Goal: Task Accomplishment & Management: Complete application form

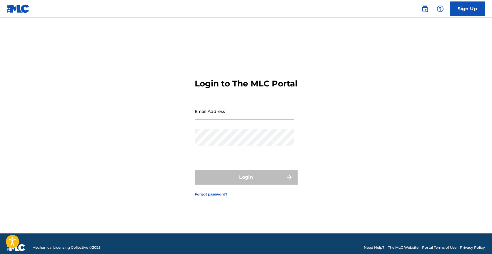
click at [221, 119] on input "Email Address" at bounding box center [244, 111] width 99 height 17
type input "[EMAIL_ADDRESS][DOMAIN_NAME]"
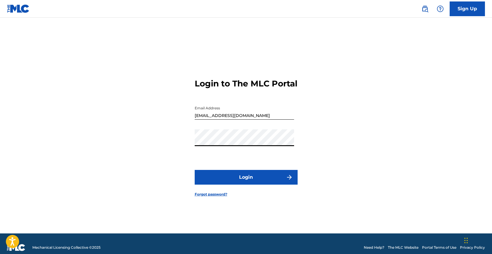
click at [243, 181] on button "Login" at bounding box center [246, 177] width 103 height 15
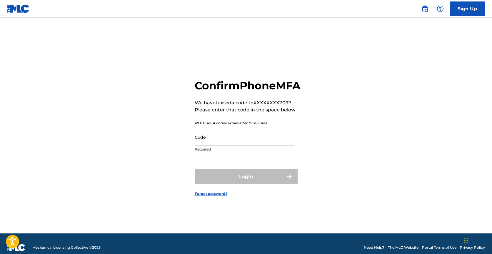
click at [252, 144] on input "Code" at bounding box center [244, 137] width 99 height 17
type input "7"
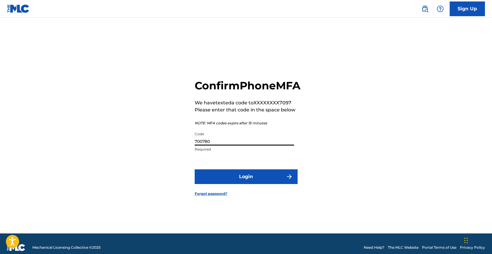
type input "700780"
click at [271, 184] on button "Login" at bounding box center [246, 177] width 103 height 15
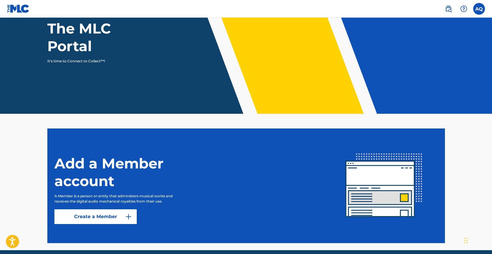
scroll to position [83, 0]
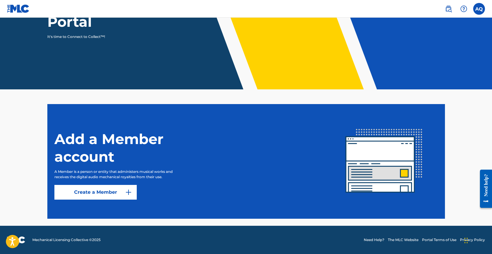
click at [122, 191] on link "Create a Member" at bounding box center [95, 192] width 82 height 15
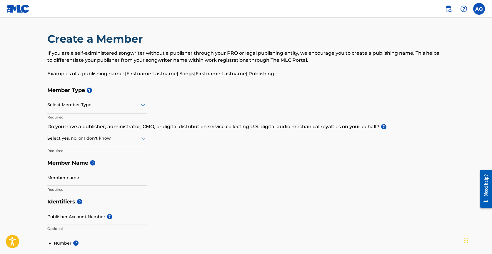
scroll to position [83, 0]
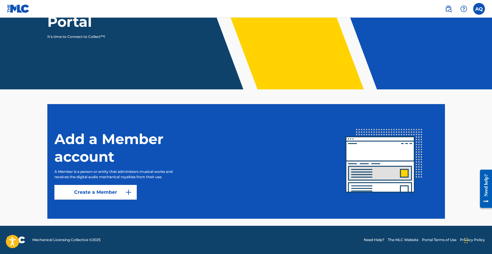
click at [460, 8] on div at bounding box center [464, 9] width 12 height 12
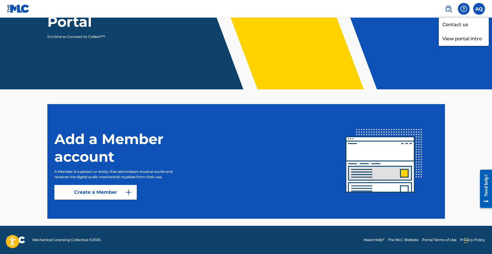
click at [483, 184] on div "Need help?" at bounding box center [486, 185] width 8 height 22
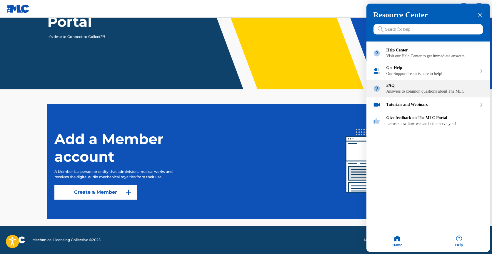
click at [430, 94] on div "FAQ Answers to common questions about The MLC" at bounding box center [435, 89] width 97 height 11
click at [117, 193] on div at bounding box center [246, 127] width 492 height 254
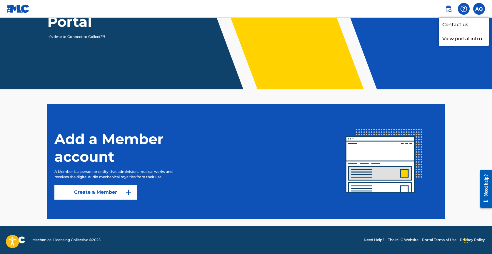
click at [130, 194] on img at bounding box center [128, 192] width 7 height 7
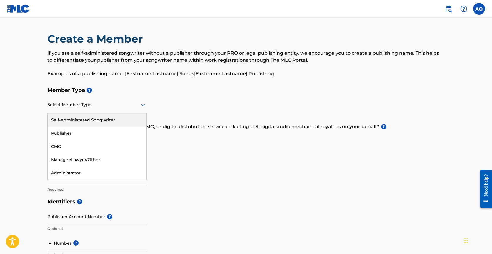
click at [114, 107] on div at bounding box center [96, 104] width 99 height 7
click at [111, 119] on div "Self-Administered Songwriter" at bounding box center [97, 120] width 99 height 13
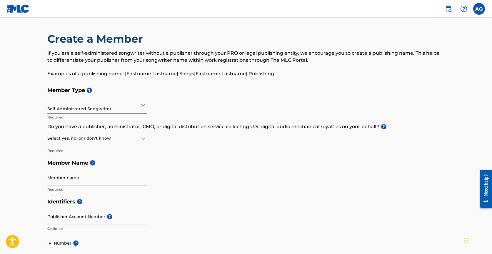
click at [117, 140] on div at bounding box center [96, 138] width 99 height 7
click at [114, 151] on div "Yes" at bounding box center [97, 153] width 99 height 13
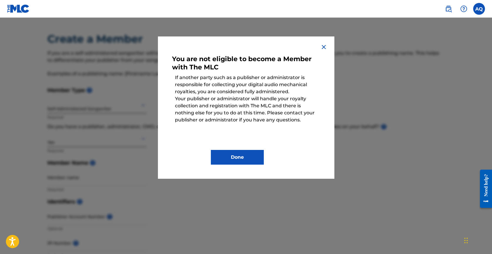
click at [321, 48] on img at bounding box center [323, 47] width 7 height 7
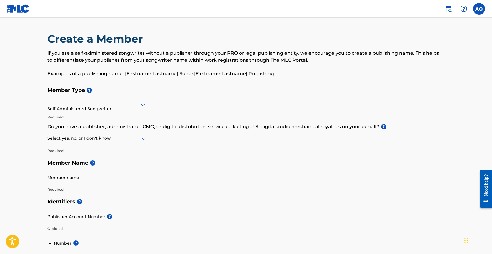
click at [115, 139] on div at bounding box center [96, 138] width 99 height 7
click at [96, 166] on div "No" at bounding box center [97, 166] width 99 height 13
click at [112, 178] on input "Member name" at bounding box center [96, 177] width 99 height 17
type input "[PERSON_NAME]"
click at [180, 203] on h5 "Identifiers ?" at bounding box center [246, 202] width 398 height 13
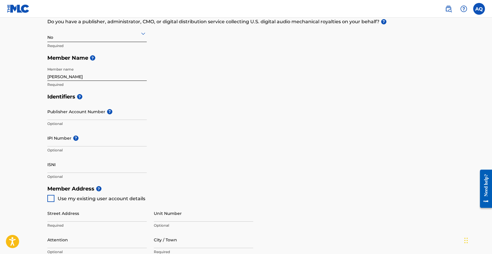
scroll to position [125, 0]
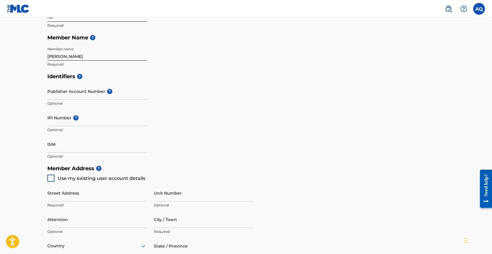
click at [99, 122] on input "IPI Number ?" at bounding box center [96, 117] width 99 height 17
paste input "00633110201"
type input "00633110201"
click at [170, 169] on h5 "Member Address ?" at bounding box center [246, 168] width 398 height 13
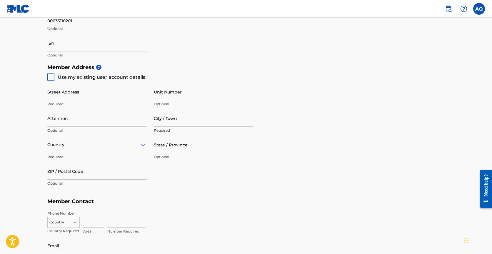
scroll to position [227, 0]
click at [49, 77] on div at bounding box center [50, 76] width 7 height 7
type input "[STREET_ADDRESS]"
type input "[GEOGRAPHIC_DATA]"
type input "33196"
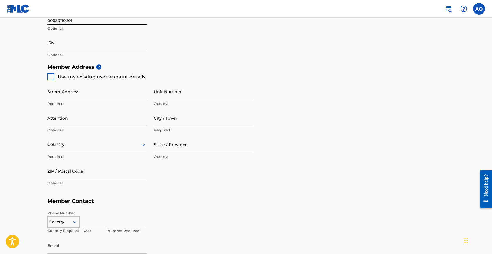
type input "786"
type input "7187097"
type input "[EMAIL_ADDRESS][DOMAIN_NAME]"
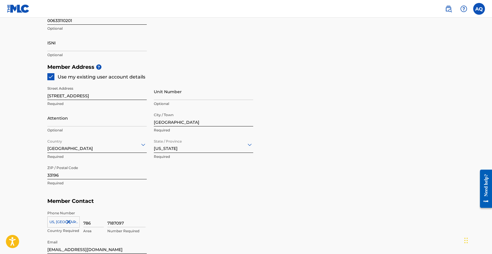
click at [127, 94] on input "[STREET_ADDRESS]" at bounding box center [96, 91] width 99 height 17
click at [324, 100] on div "Member Address ? Use my existing user account details Street Address [STREET_AD…" at bounding box center [246, 128] width 398 height 134
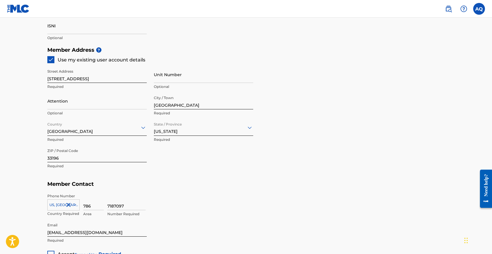
scroll to position [246, 0]
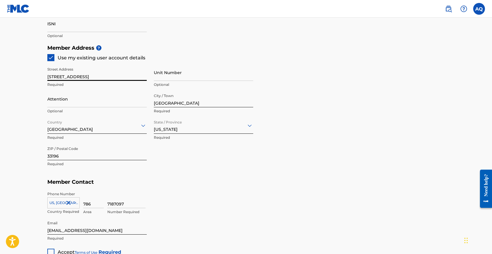
click at [130, 73] on input "[STREET_ADDRESS]" at bounding box center [96, 72] width 99 height 17
click at [130, 75] on input "[STREET_ADDRESS]" at bounding box center [96, 72] width 99 height 17
type input "[STREET_ADDRESS]"
click at [389, 162] on div "Member Address ? Use my existing user account details Street Address [STREET_AD…" at bounding box center [246, 109] width 398 height 134
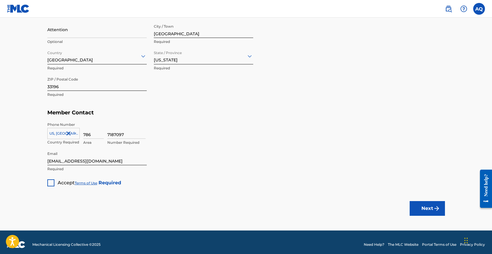
scroll to position [318, 0]
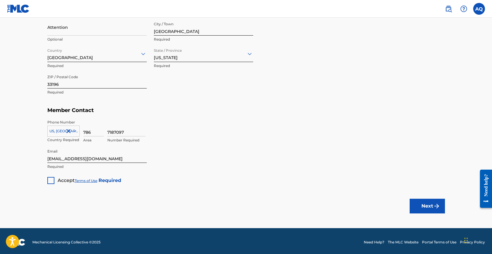
click at [52, 183] on div at bounding box center [50, 180] width 7 height 7
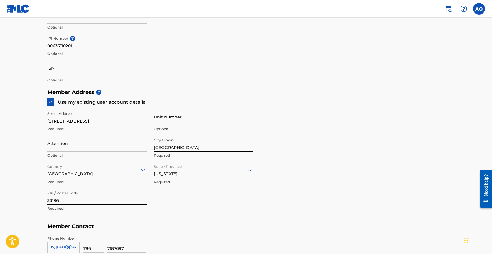
scroll to position [201, 0]
click at [113, 147] on input "Attention" at bounding box center [96, 144] width 99 height 17
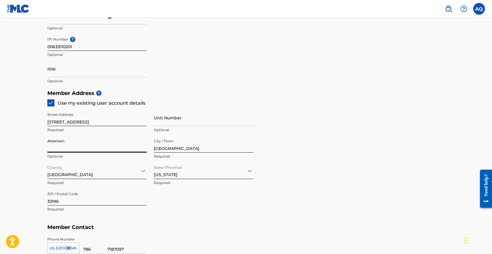
type input "]"
type input "N"
type input "[PERSON_NAME]"
click at [311, 167] on div "Member Address ? Use my existing user account details Street Address [STREET_AD…" at bounding box center [246, 154] width 398 height 134
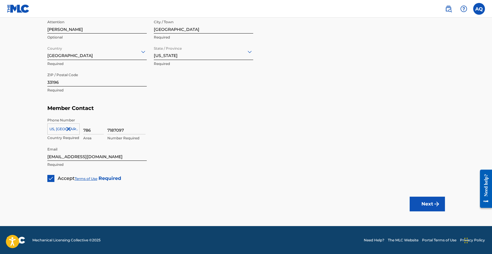
click at [420, 206] on button "Next" at bounding box center [427, 204] width 35 height 15
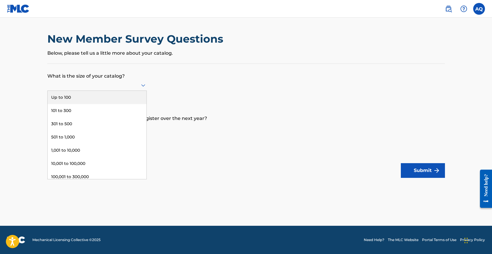
click at [140, 85] on icon at bounding box center [143, 85] width 7 height 7
click at [107, 97] on div "Up to 100" at bounding box center [97, 97] width 99 height 13
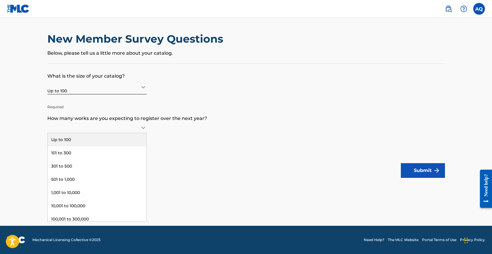
click at [142, 128] on icon at bounding box center [143, 128] width 4 height 2
click at [121, 137] on div "Up to 100" at bounding box center [97, 139] width 99 height 13
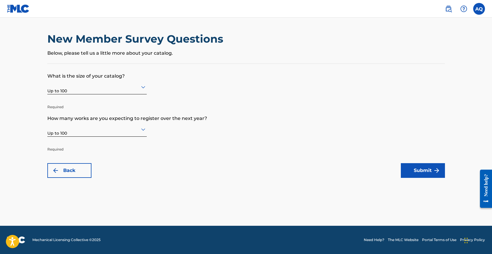
click at [426, 170] on button "Submit" at bounding box center [423, 170] width 44 height 15
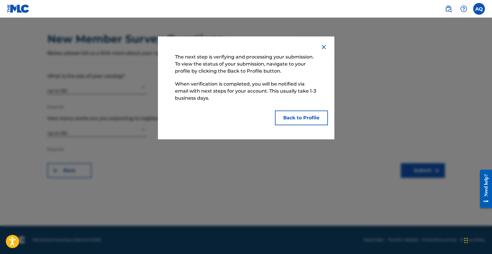
click at [297, 118] on button "Back to Profile" at bounding box center [301, 118] width 53 height 15
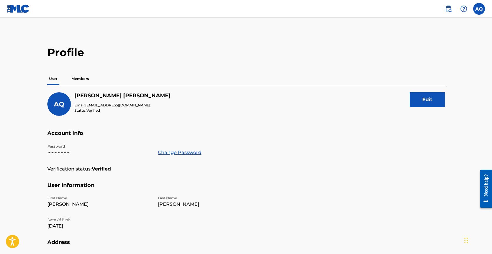
click at [79, 79] on p "Members" at bounding box center [80, 79] width 21 height 12
